Goal: Navigation & Orientation: Find specific page/section

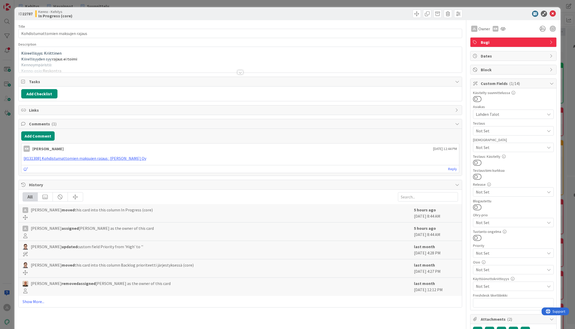
click at [114, 64] on div at bounding box center [240, 65] width 443 height 13
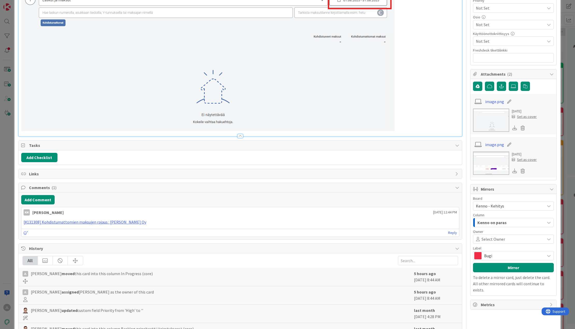
scroll to position [259, 0]
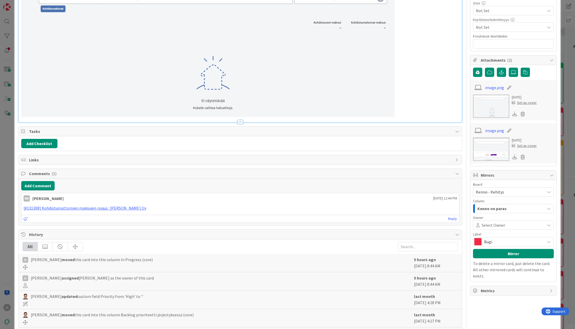
click at [432, 110] on p at bounding box center [240, 47] width 438 height 140
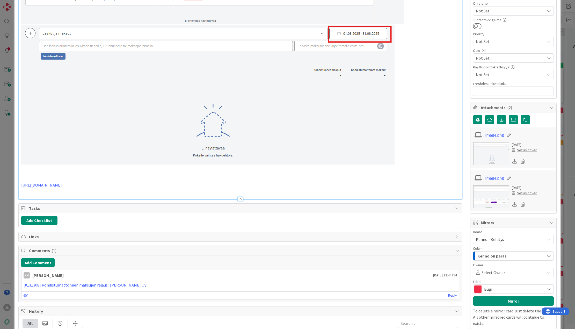
scroll to position [0, 0]
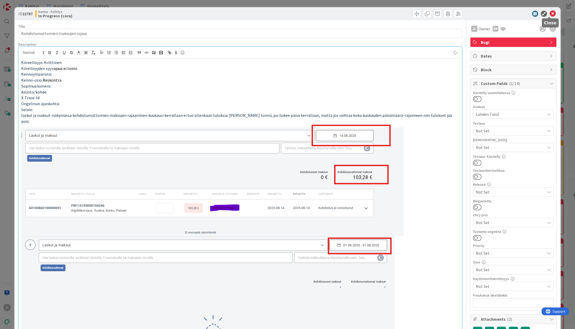
click at [550, 13] on icon at bounding box center [552, 14] width 6 height 6
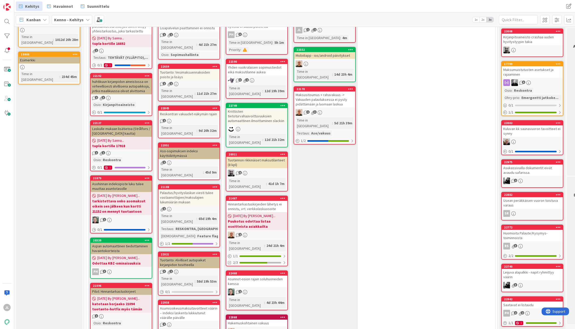
scroll to position [78, 0]
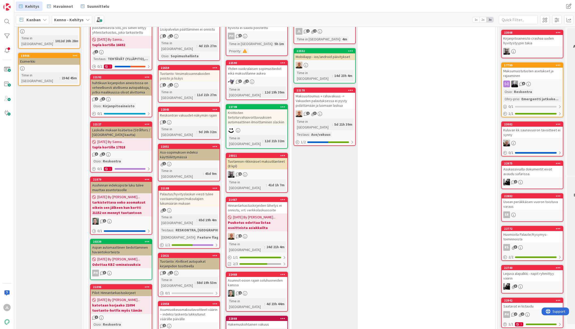
click at [208, 112] on div "Reskontran vakuudet-näkymän rajain" at bounding box center [188, 115] width 61 height 7
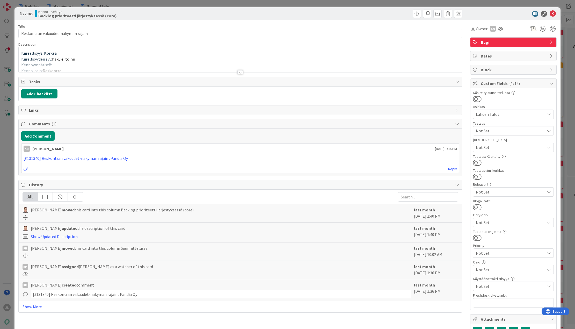
click at [178, 56] on div "Kiireellisyys: Korkea Kiirellisyyden syy: haku ei toimi Kennoympäristö: Kenno-o…" at bounding box center [240, 60] width 443 height 26
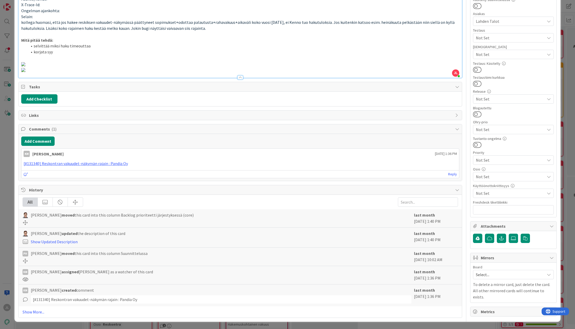
scroll to position [207, 0]
